Goal: Information Seeking & Learning: Learn about a topic

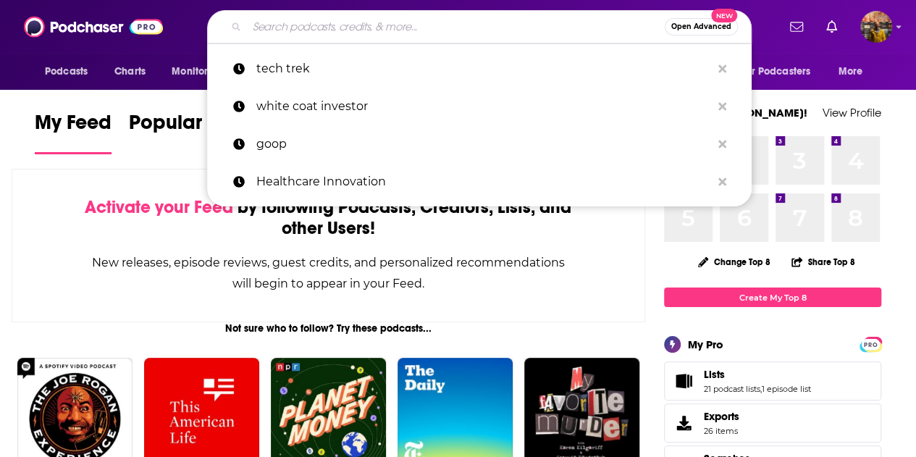
click at [541, 27] on input "Search podcasts, credits, & more..." at bounding box center [456, 26] width 418 height 23
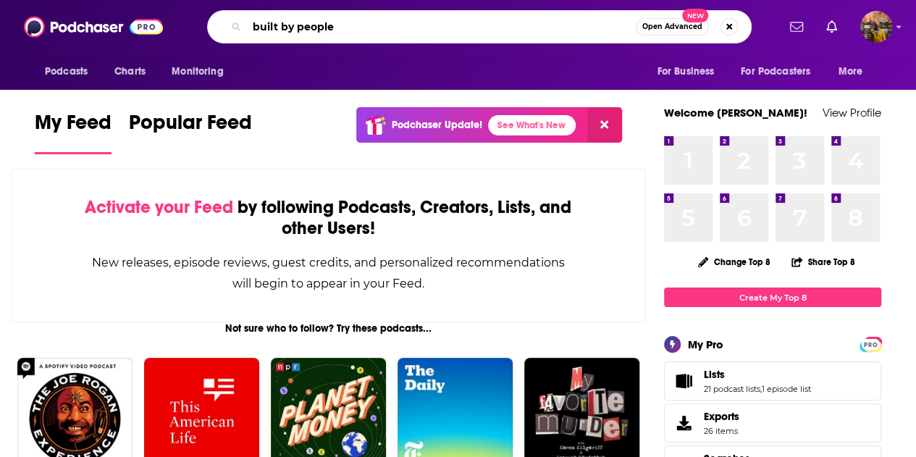
type input "built by people"
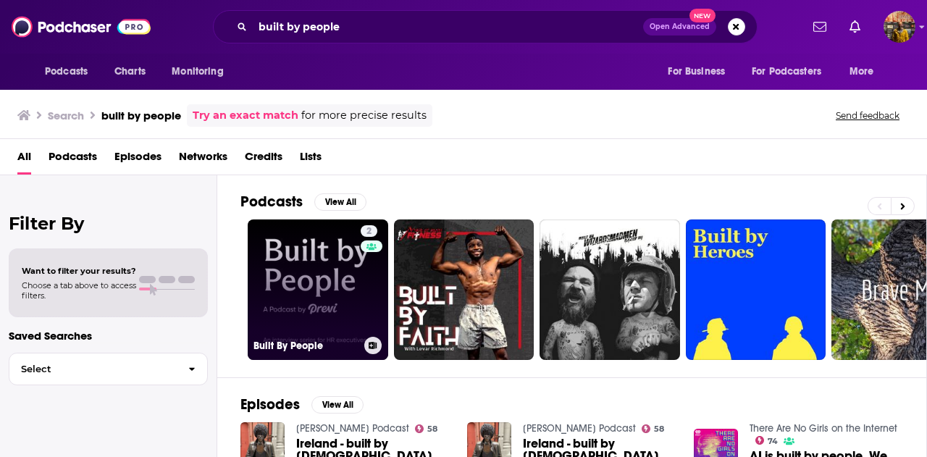
click at [303, 280] on link "2 Built By People" at bounding box center [318, 289] width 140 height 140
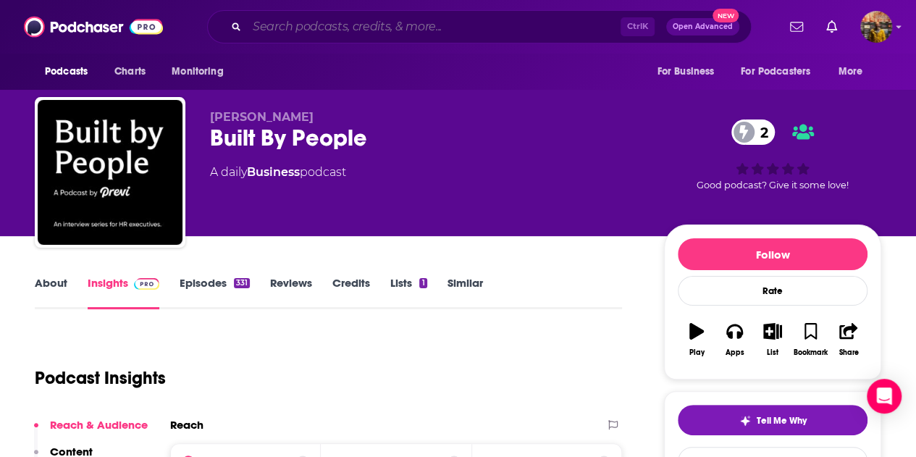
click at [393, 25] on input "Search podcasts, credits, & more..." at bounding box center [434, 26] width 374 height 23
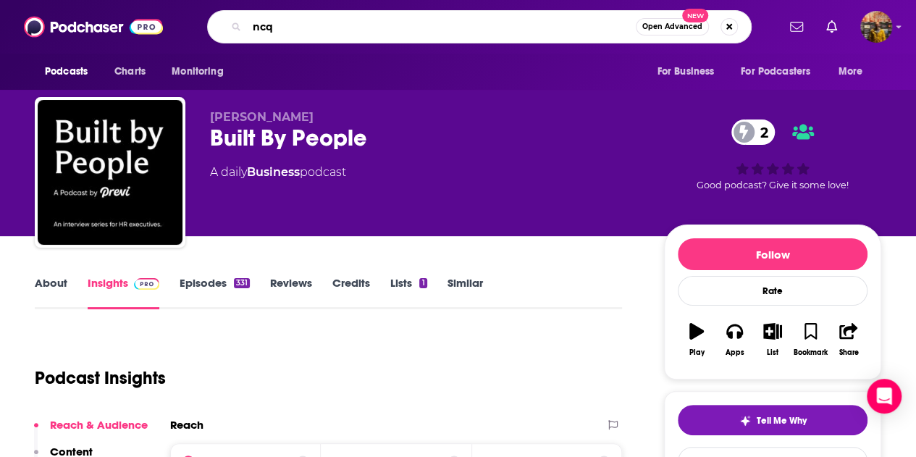
type input "ncqa"
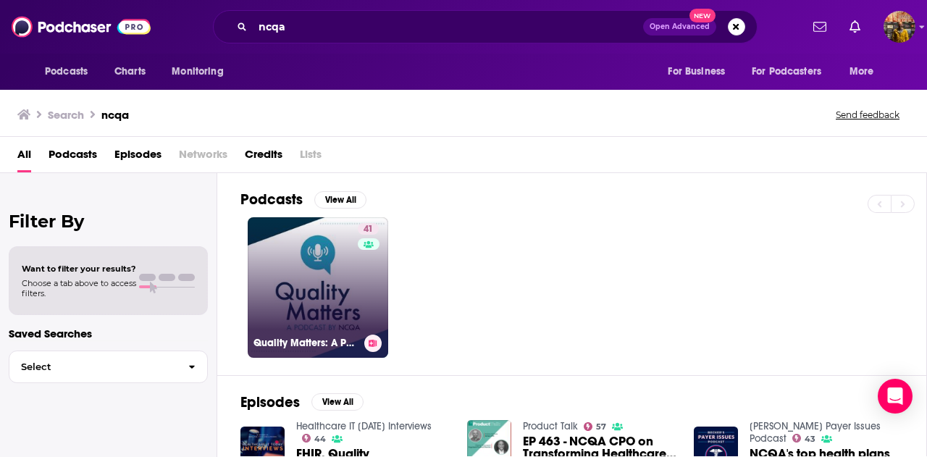
click at [278, 285] on link "41 Quality Matters: A Podcast by NCQA" at bounding box center [318, 287] width 140 height 140
